Goal: Check status

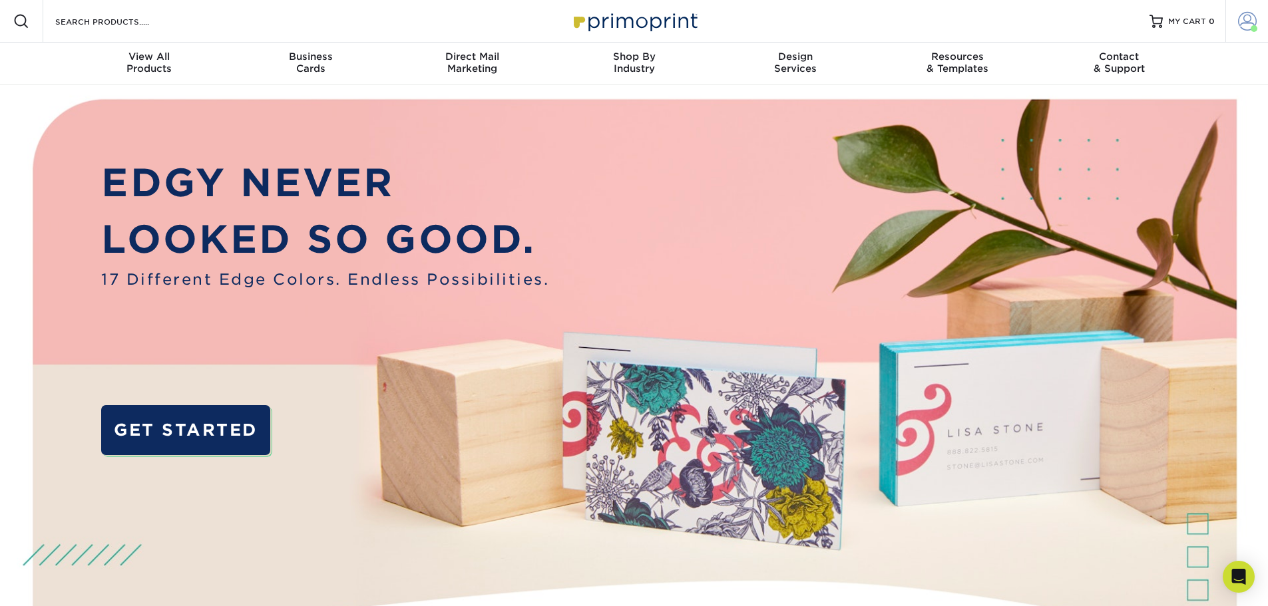
click at [1245, 25] on span at bounding box center [1247, 21] width 19 height 19
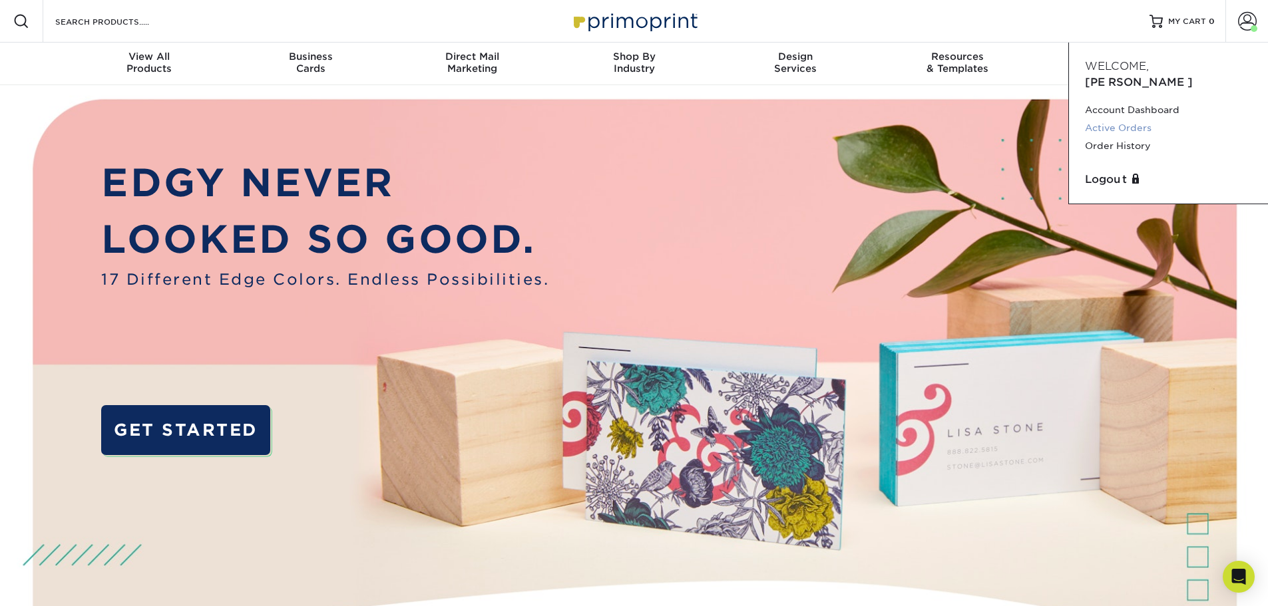
click at [1140, 119] on link "Active Orders" at bounding box center [1168, 128] width 167 height 18
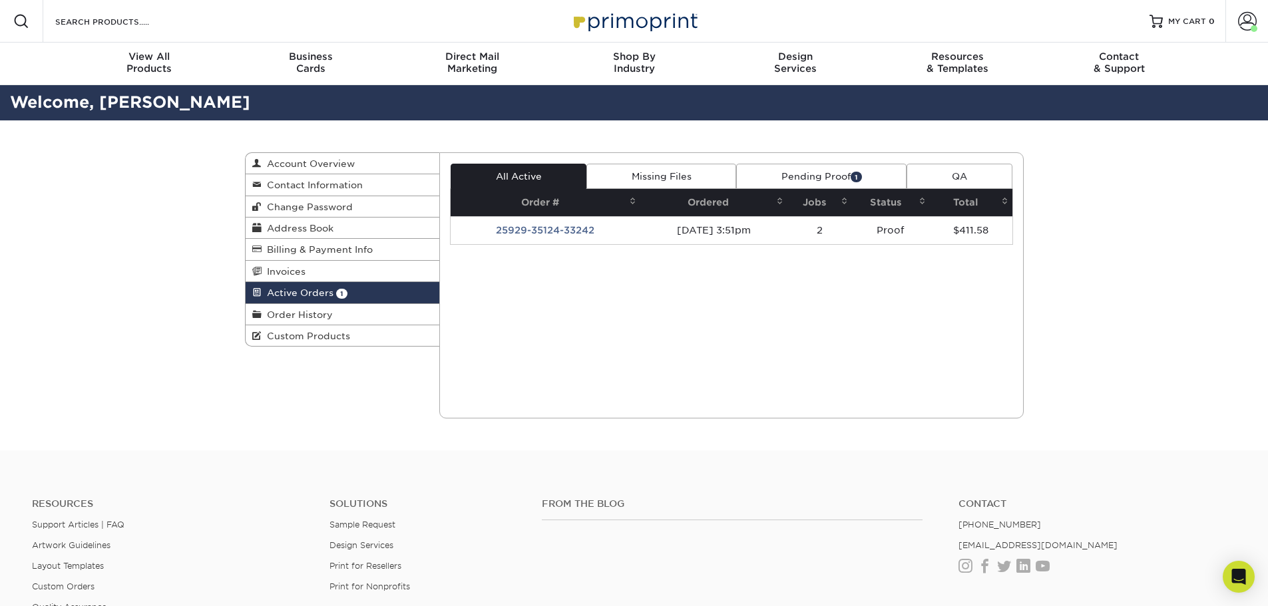
click at [651, 178] on link "Missing Files" at bounding box center [661, 176] width 150 height 25
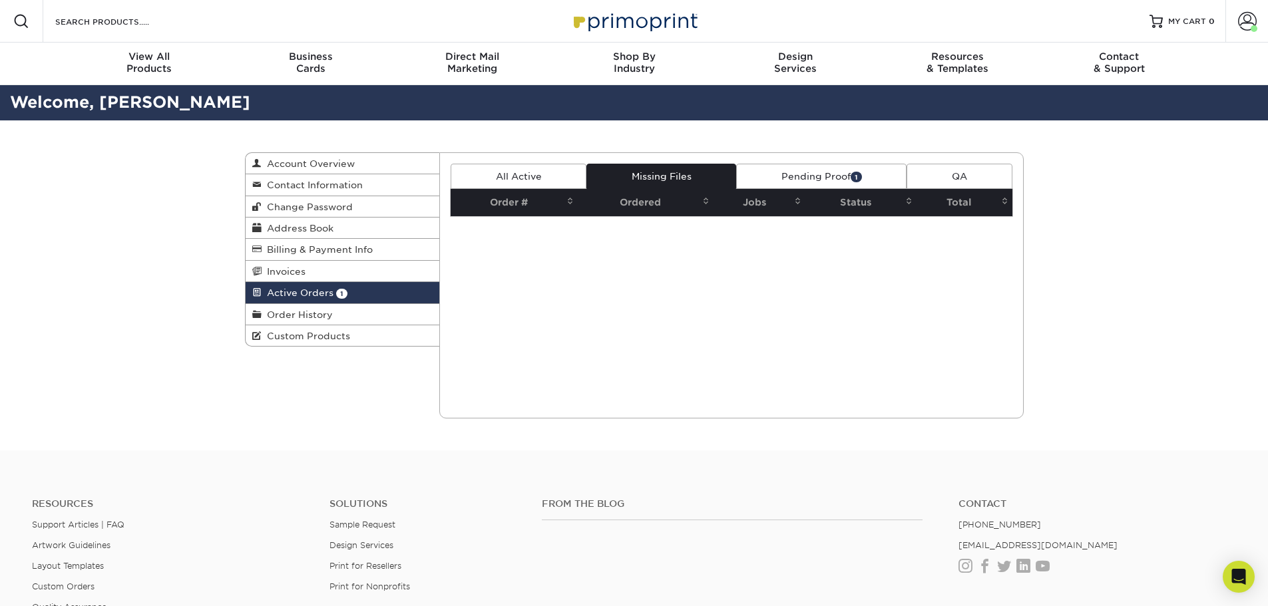
click at [550, 176] on link "All Active" at bounding box center [519, 176] width 136 height 25
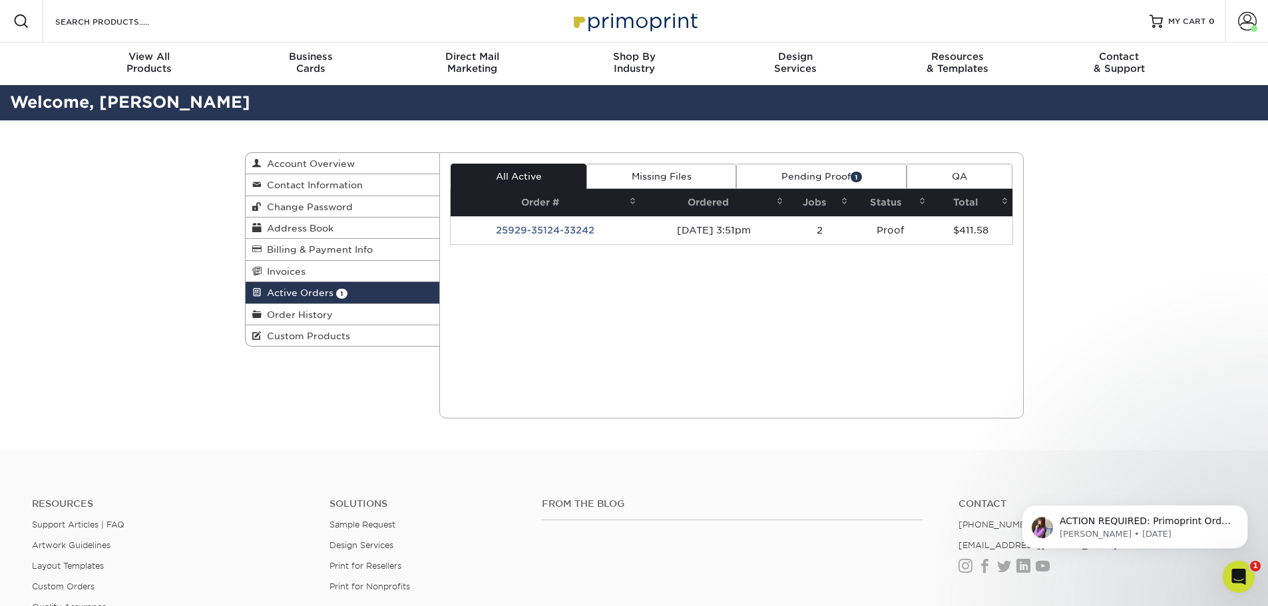
click at [795, 176] on link "Pending Proof 1" at bounding box center [821, 176] width 170 height 25
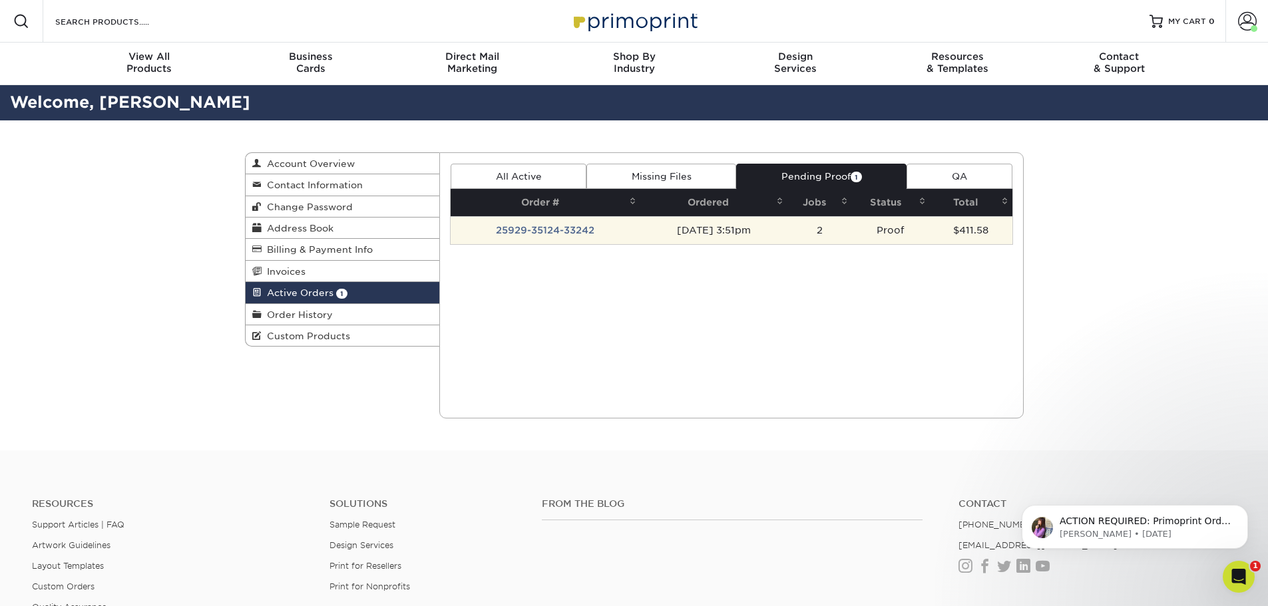
click at [579, 233] on td "25929-35124-33242" at bounding box center [546, 230] width 190 height 28
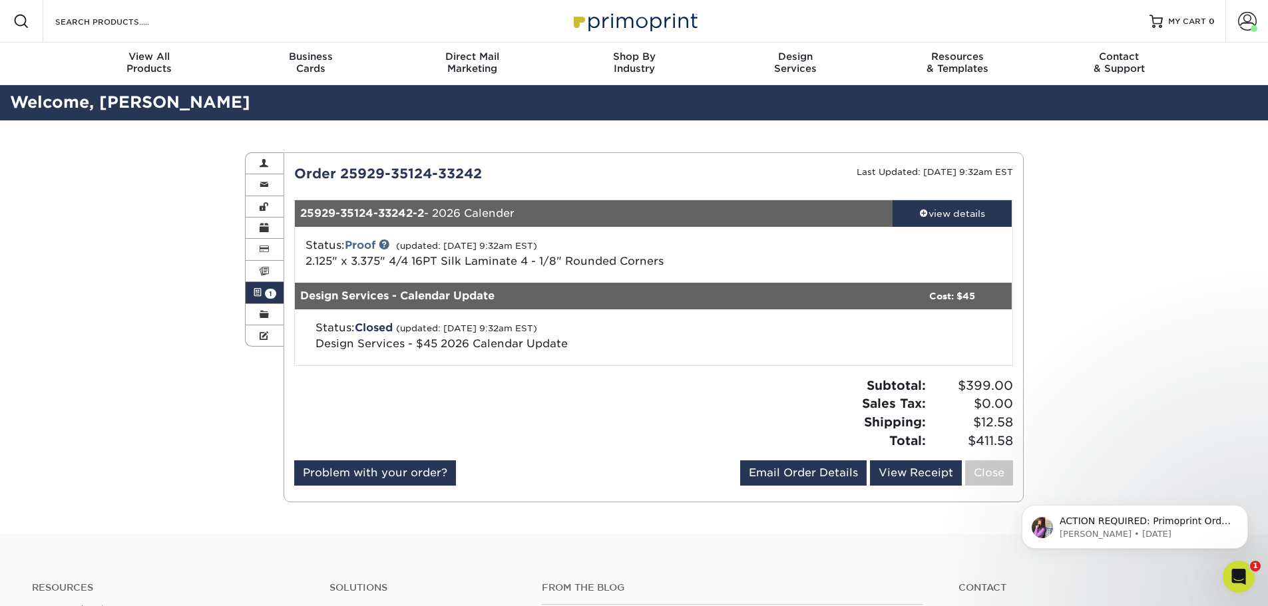
click at [694, 321] on div "Status: Closed (updated: [DATE] 9:32am EST) Design Services - $45 2026 Calendar…" at bounding box center [538, 336] width 464 height 32
click at [917, 217] on div "view details" at bounding box center [953, 213] width 120 height 13
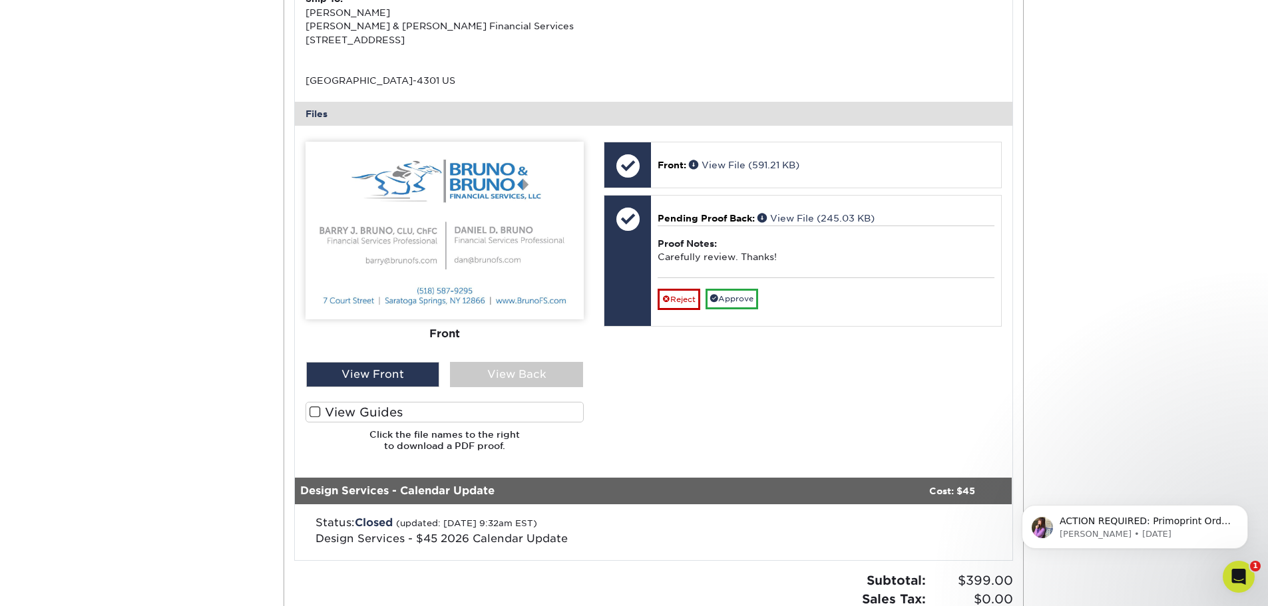
scroll to position [466, 0]
